Goal: Task Accomplishment & Management: Complete application form

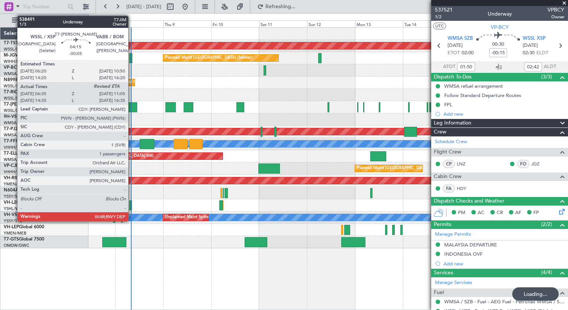
scroll to position [86, 0]
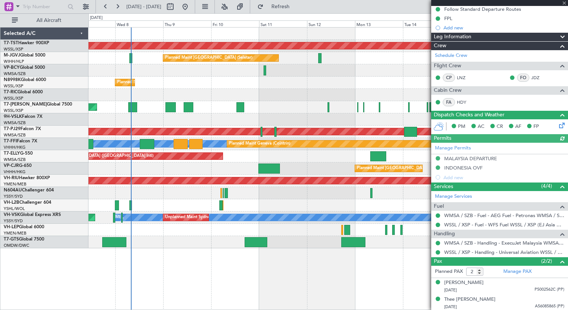
type input "[PERSON_NAME] (EYU)"
type input "A0102"
type input "-00:05"
type input "06:45"
type input "1"
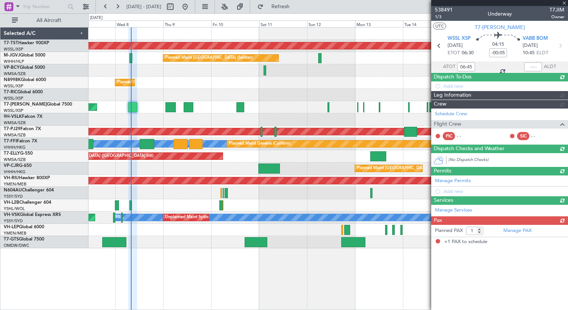
scroll to position [0, 0]
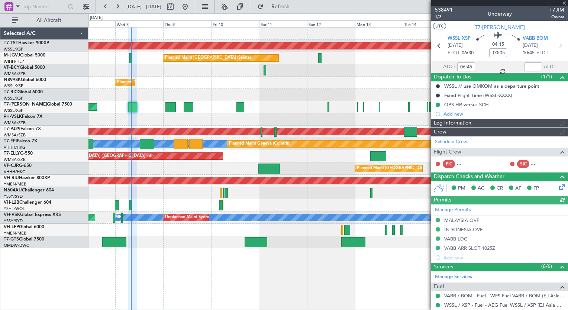
type input "[PERSON_NAME] (EYU)"
type input "F0296"
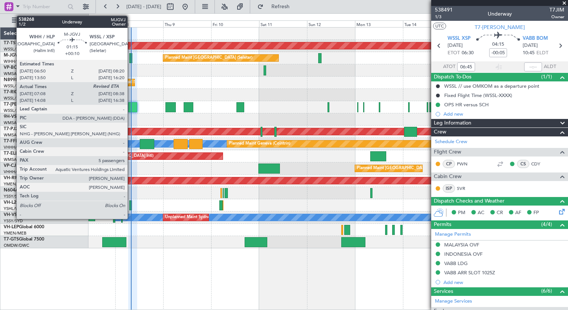
click at [131, 58] on div at bounding box center [130, 58] width 3 height 10
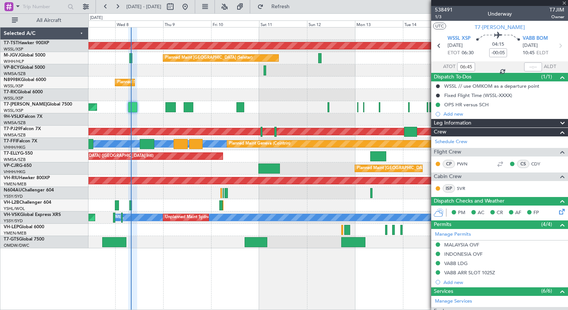
type input "+00:10"
type input "07:18"
type input "5"
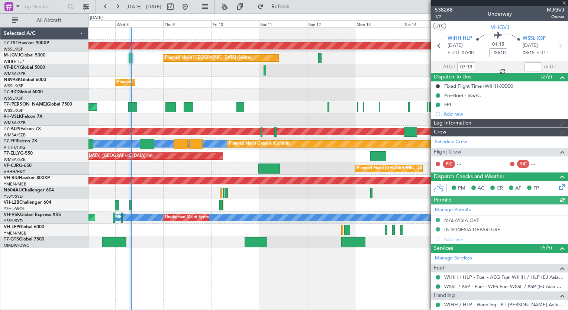
type input "[PERSON_NAME] (EYU)"
type input "A0438"
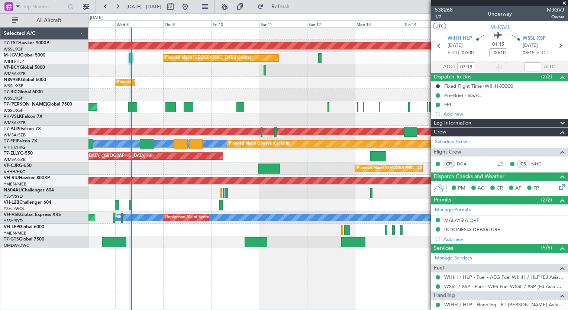
type input "[PERSON_NAME] (EYU)"
type input "A0438"
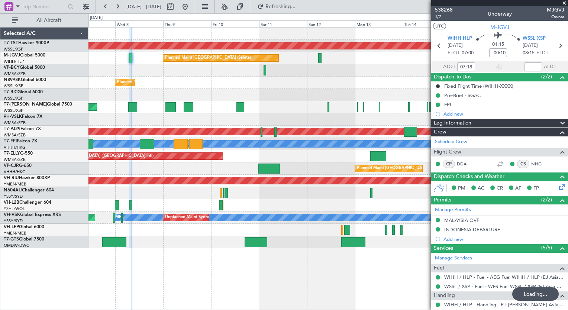
type input "[PERSON_NAME] (EYU)"
type input "A0438"
type input "[PERSON_NAME] (EYU)"
type input "A0438"
